Goal: Find specific page/section: Find specific page/section

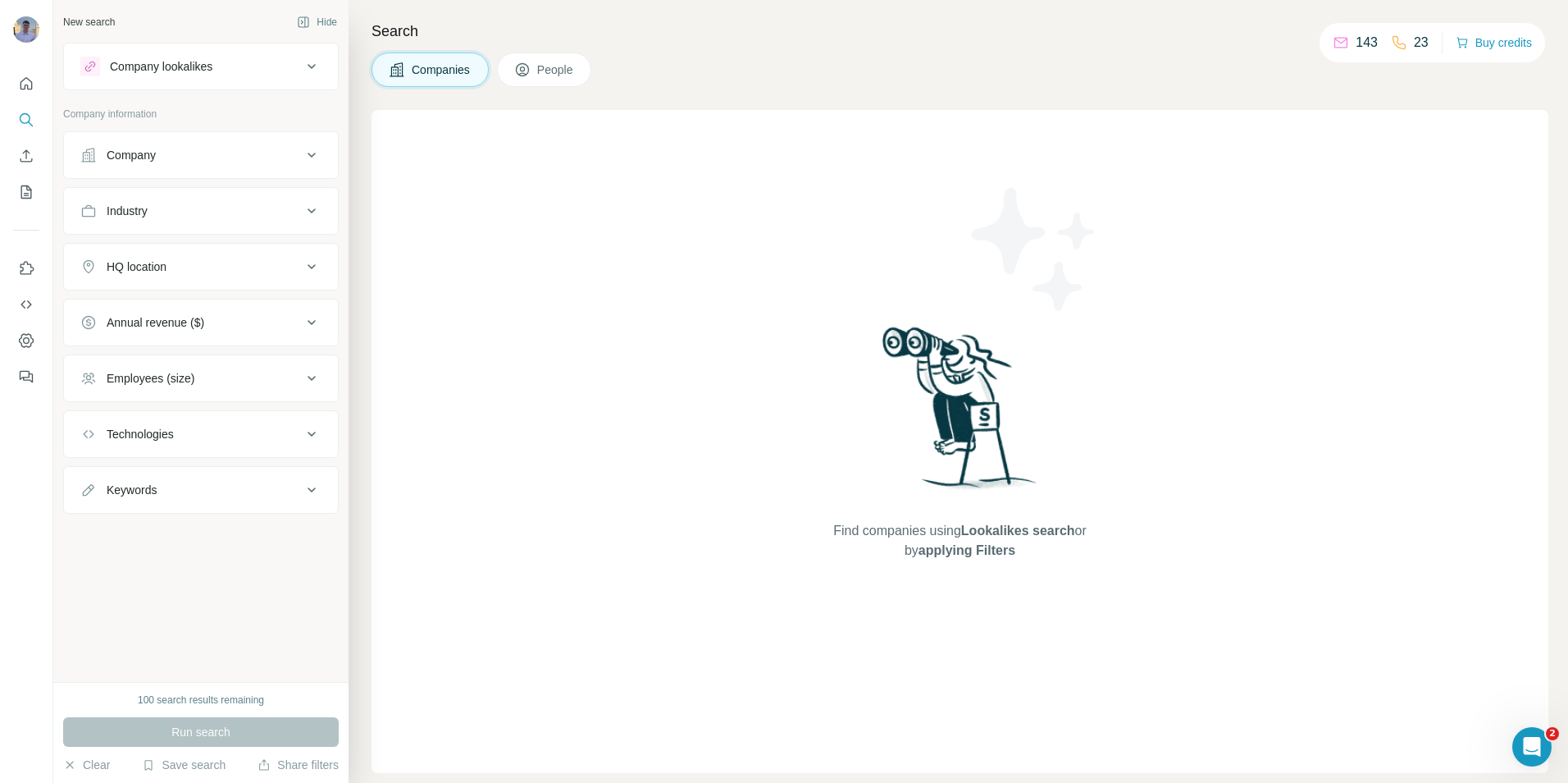
click at [208, 161] on div "Company" at bounding box center [191, 155] width 222 height 16
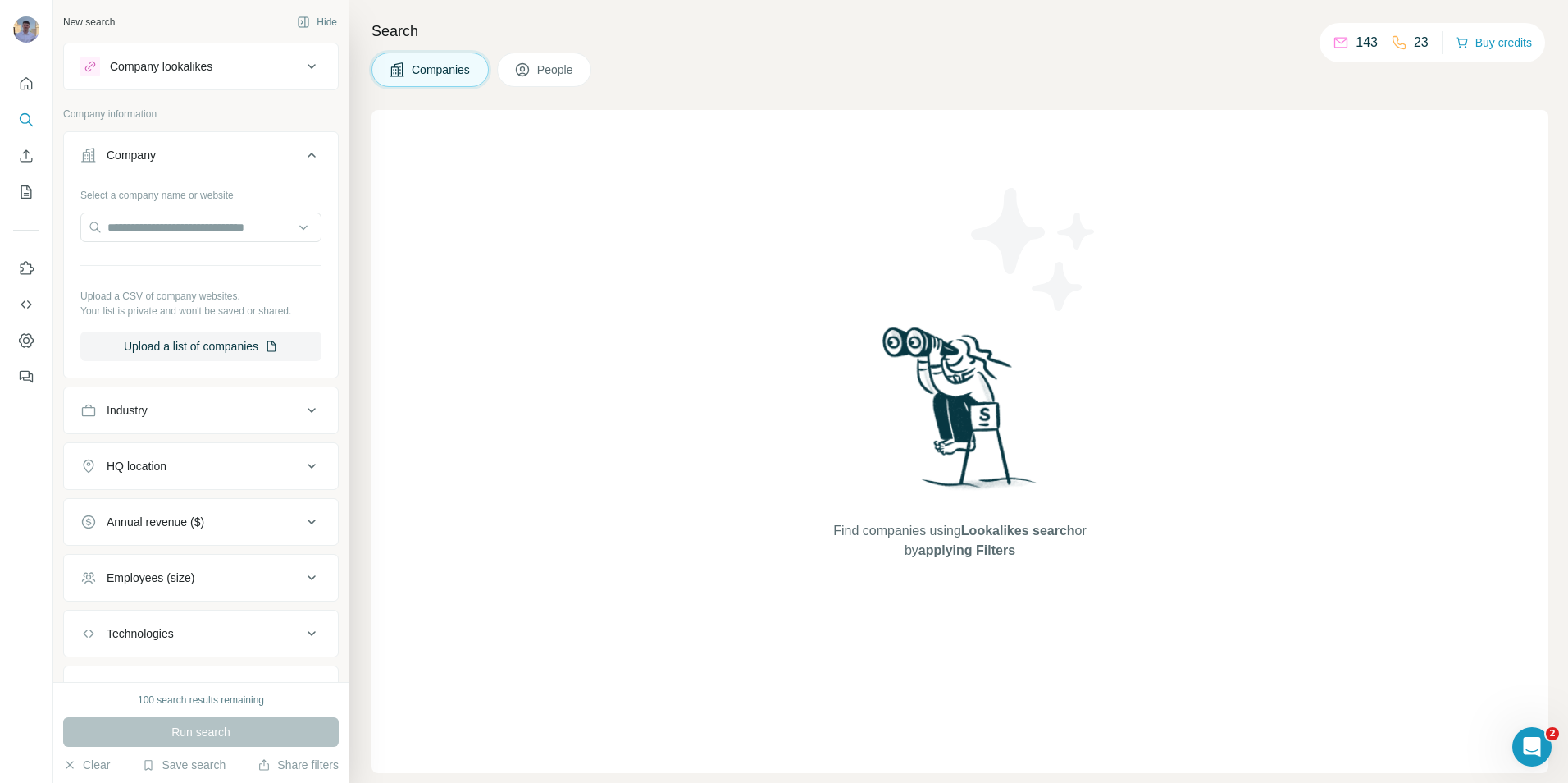
click at [230, 160] on div "Company" at bounding box center [191, 155] width 222 height 16
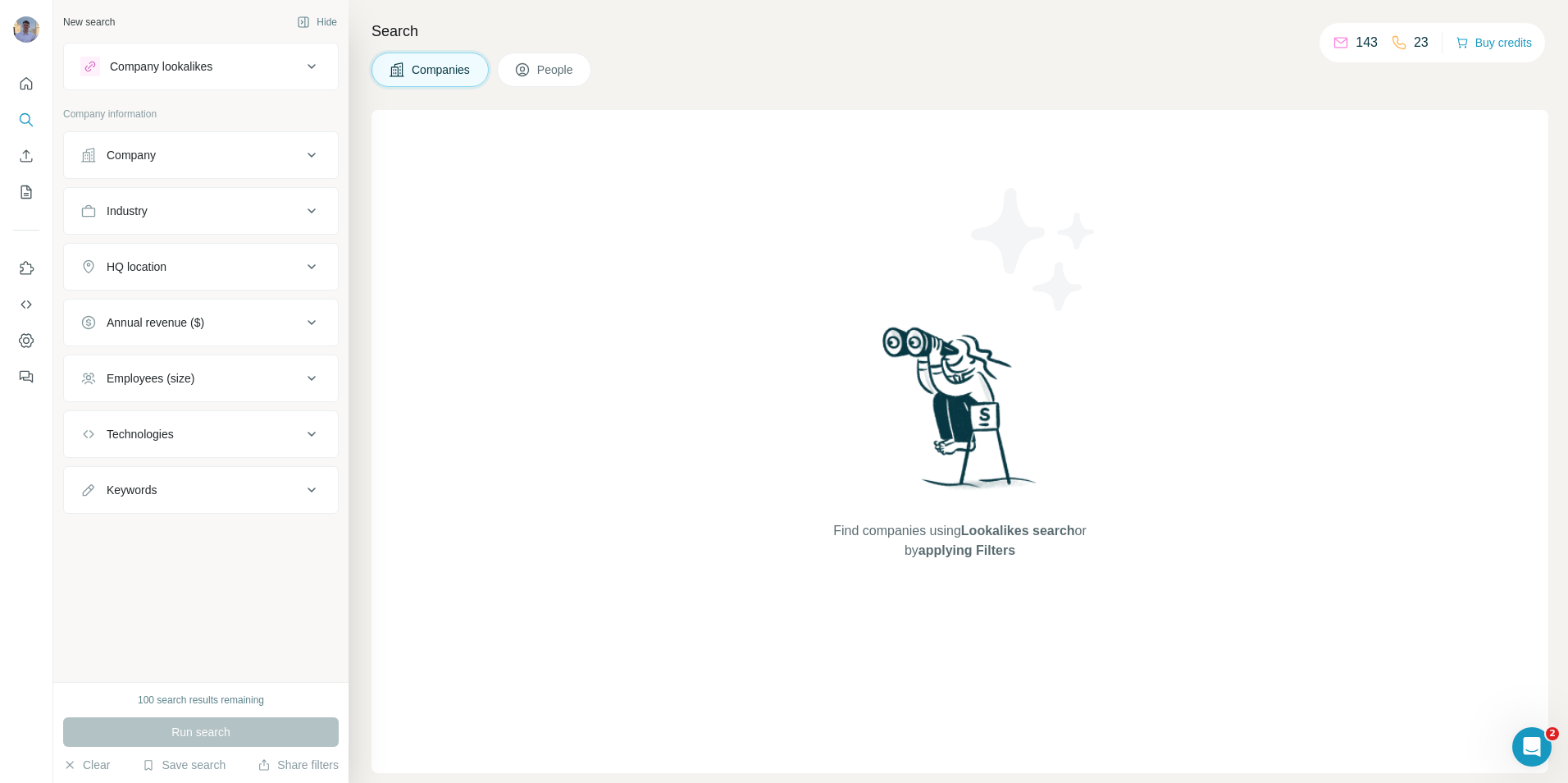
click at [282, 206] on div "Industry" at bounding box center [191, 211] width 222 height 16
click at [298, 247] on icon at bounding box center [303, 251] width 16 height 16
click at [303, 247] on icon at bounding box center [303, 251] width 16 height 16
click at [303, 254] on icon at bounding box center [304, 253] width 9 height 5
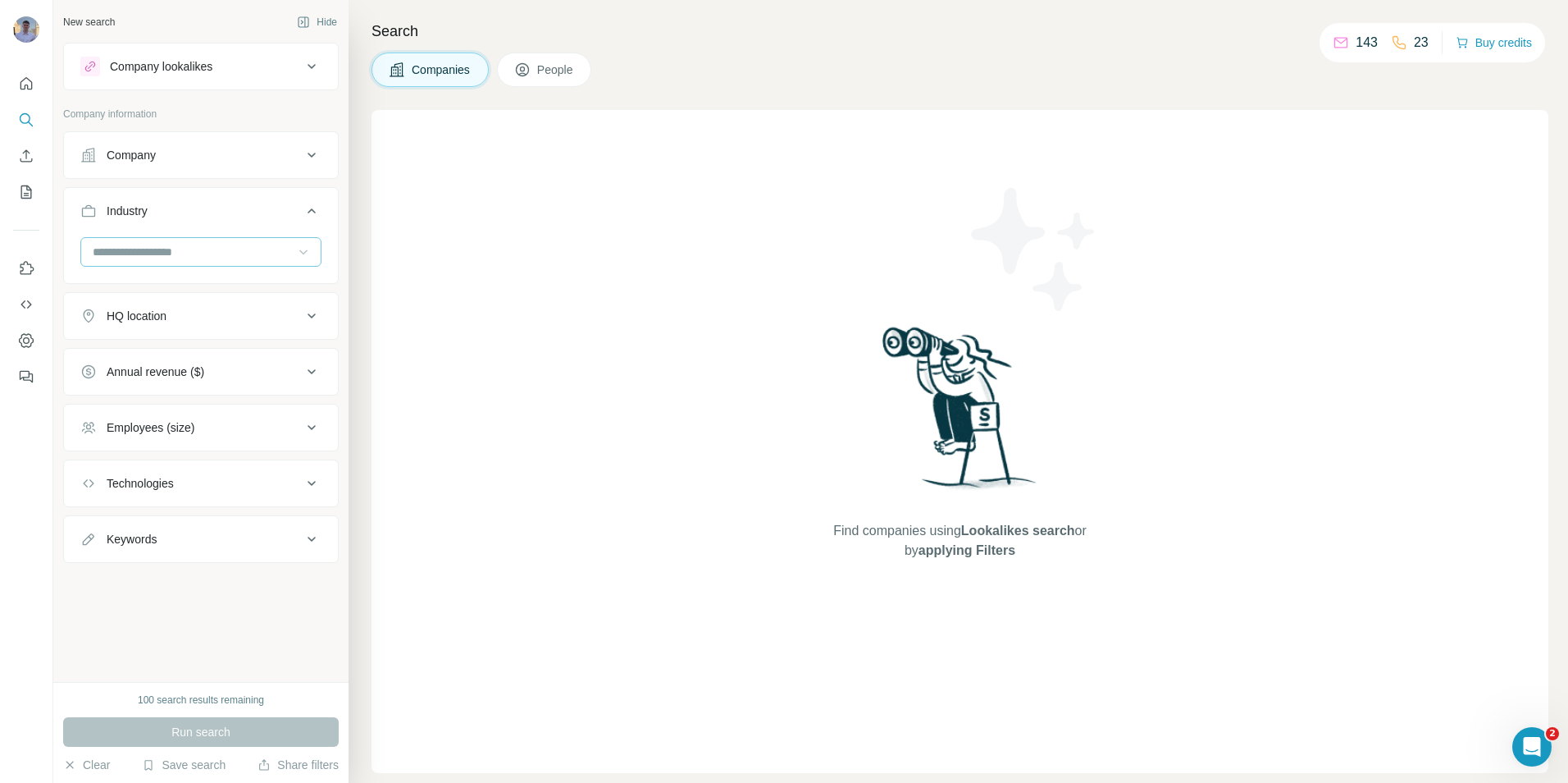
click at [312, 209] on icon at bounding box center [312, 211] width 9 height 5
click at [311, 211] on icon at bounding box center [312, 211] width 9 height 5
click at [310, 212] on icon at bounding box center [312, 211] width 9 height 5
click at [311, 322] on icon at bounding box center [312, 322] width 20 height 20
click at [307, 321] on icon at bounding box center [312, 323] width 9 height 5
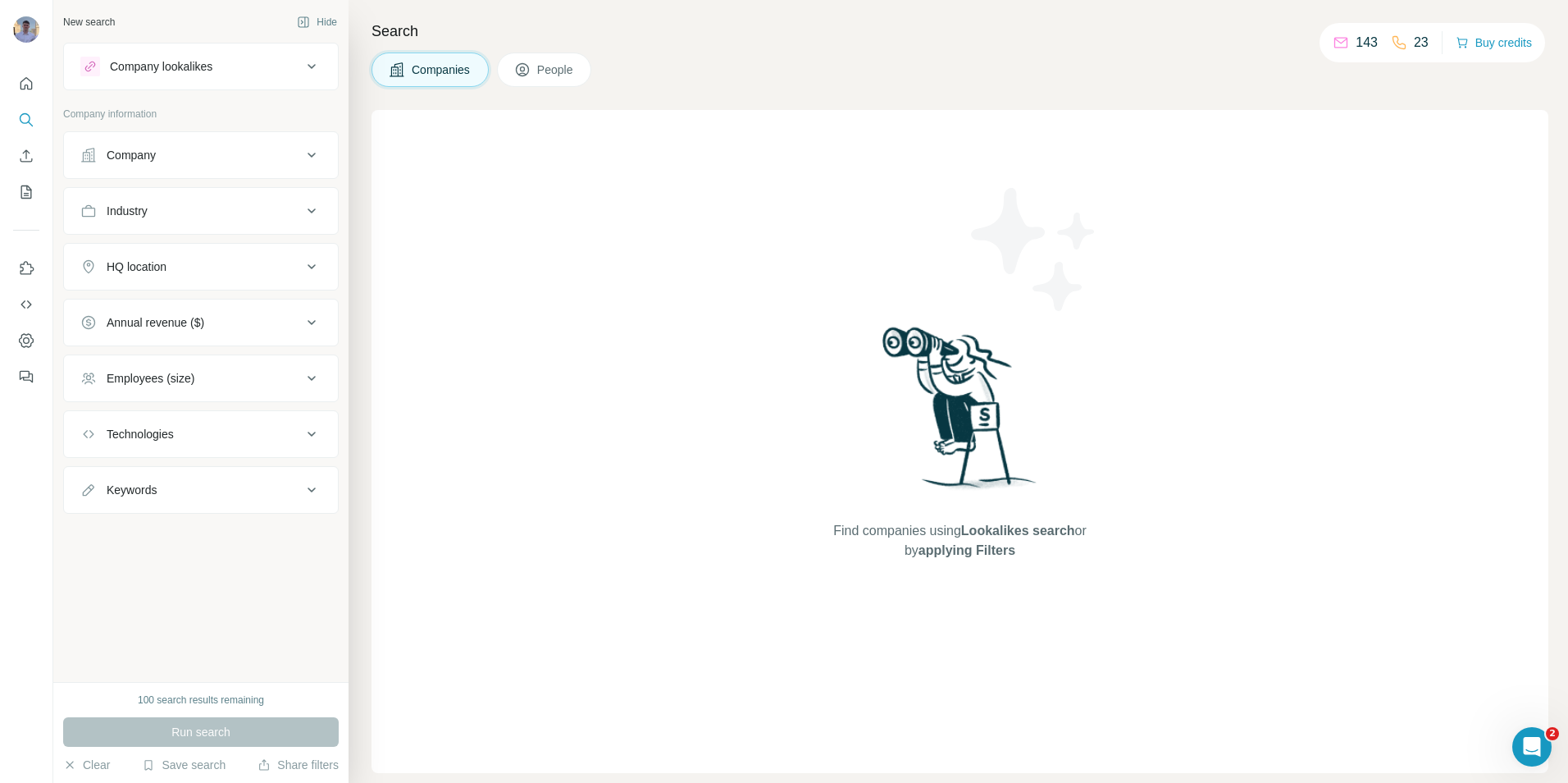
click at [751, 82] on div "Companies People" at bounding box center [960, 70] width 1177 height 35
click at [974, 58] on div "Companies People" at bounding box center [960, 70] width 1177 height 35
click at [682, 41] on h4 "Search" at bounding box center [960, 31] width 1177 height 23
click at [740, 60] on div "Companies People" at bounding box center [960, 70] width 1177 height 35
